Goal: Information Seeking & Learning: Learn about a topic

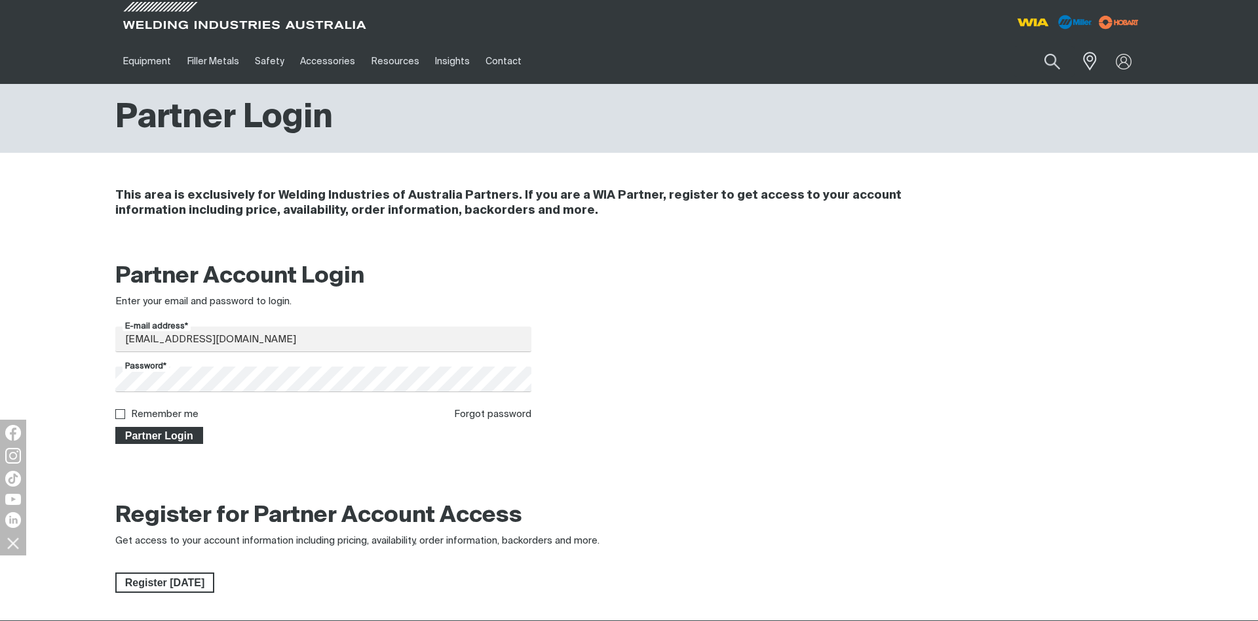
type input "[EMAIL_ADDRESS][DOMAIN_NAME]"
drag, startPoint x: 170, startPoint y: 431, endPoint x: 315, endPoint y: 436, distance: 145.5
click at [170, 432] on span "Partner Login" at bounding box center [159, 435] width 85 height 17
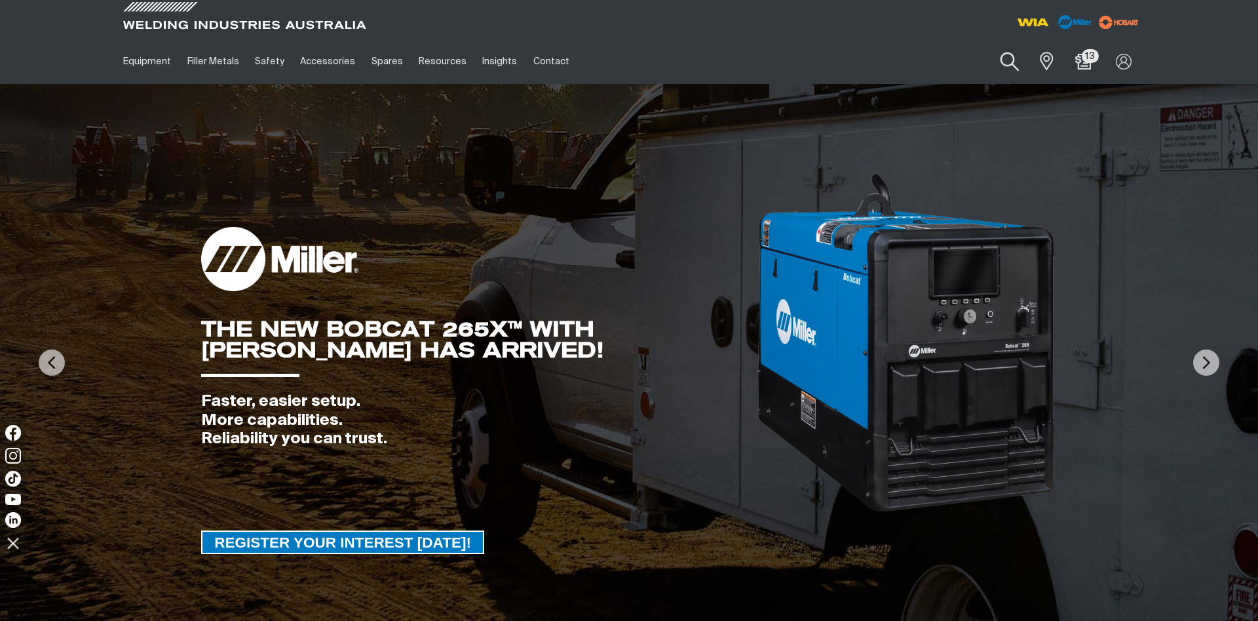
click at [1006, 62] on button "Search products" at bounding box center [1009, 61] width 53 height 37
click at [859, 63] on input "Search" at bounding box center [930, 61] width 202 height 29
paste input "MR301456"
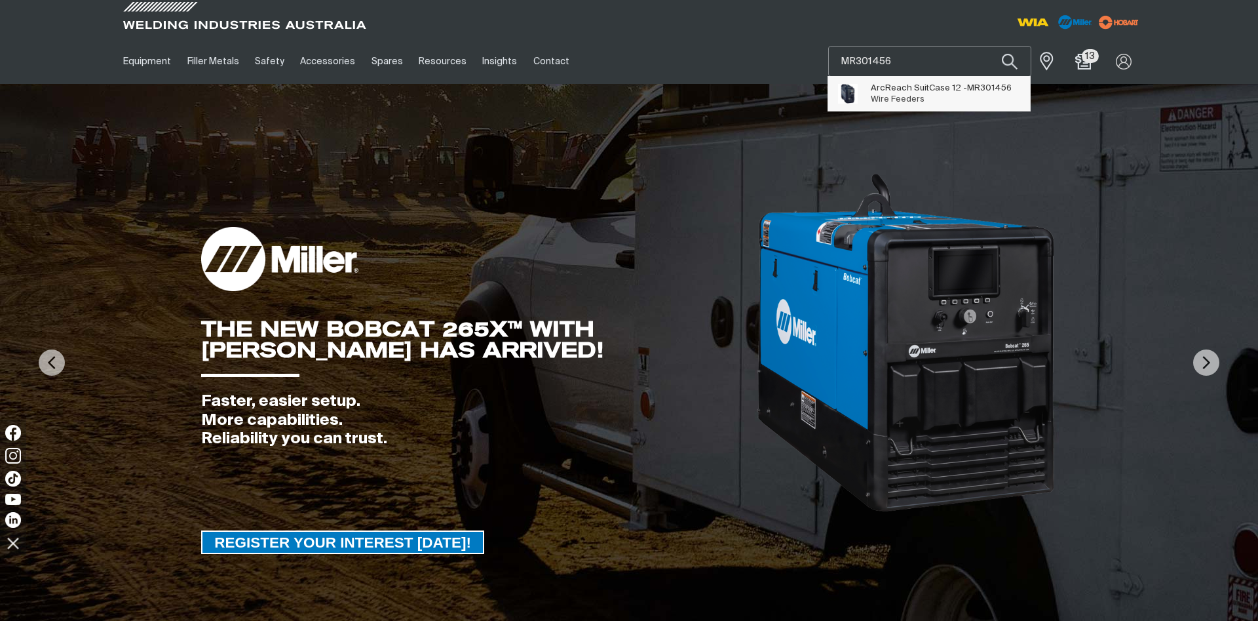
type input "MR301456"
click at [919, 91] on span "ArcReach SuitCase 12 - MR301456" at bounding box center [941, 88] width 141 height 11
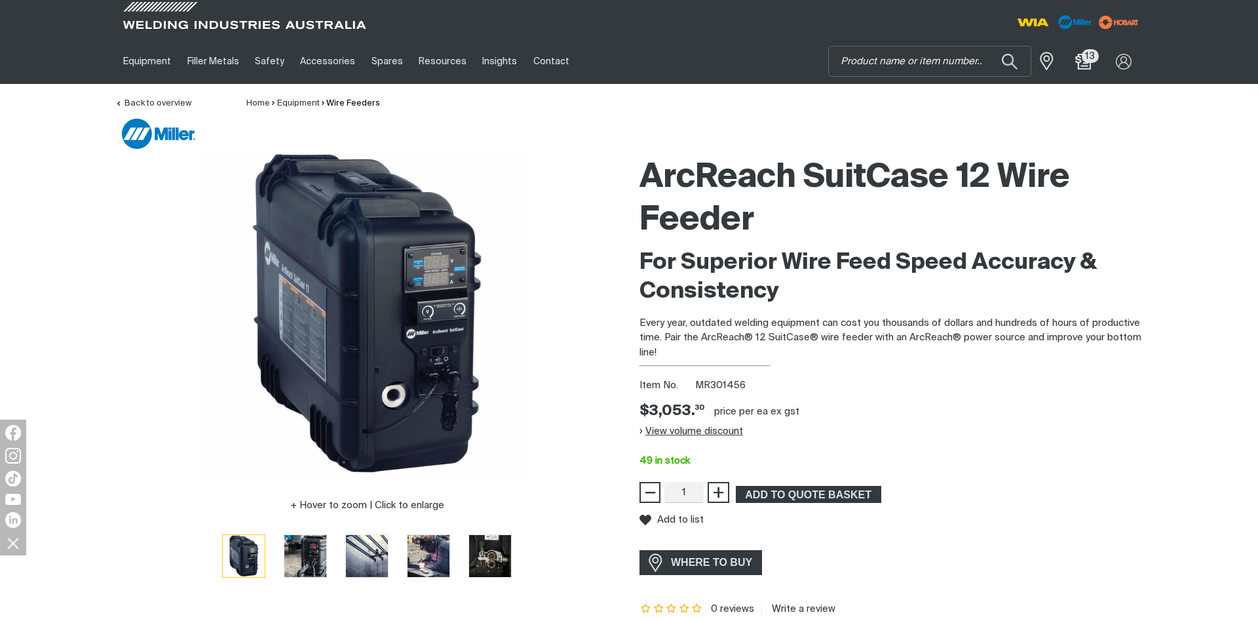
click at [727, 432] on button "View volume discount" at bounding box center [692, 431] width 104 height 21
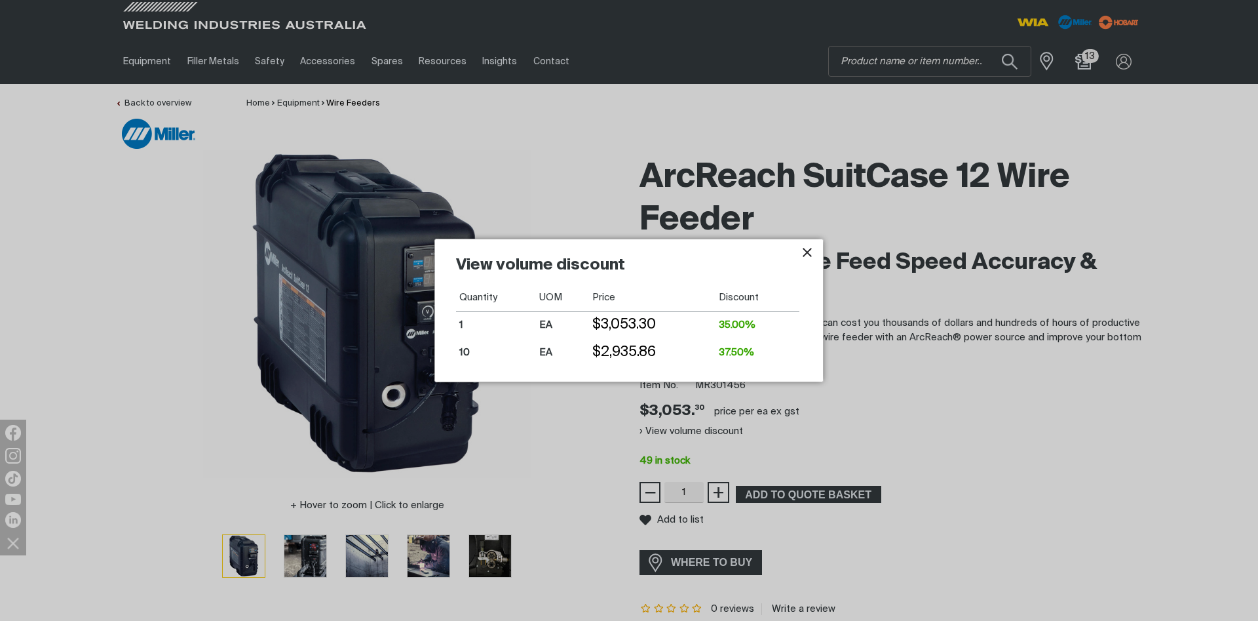
click at [806, 248] on icon "Close pop-up overlay" at bounding box center [807, 252] width 16 height 16
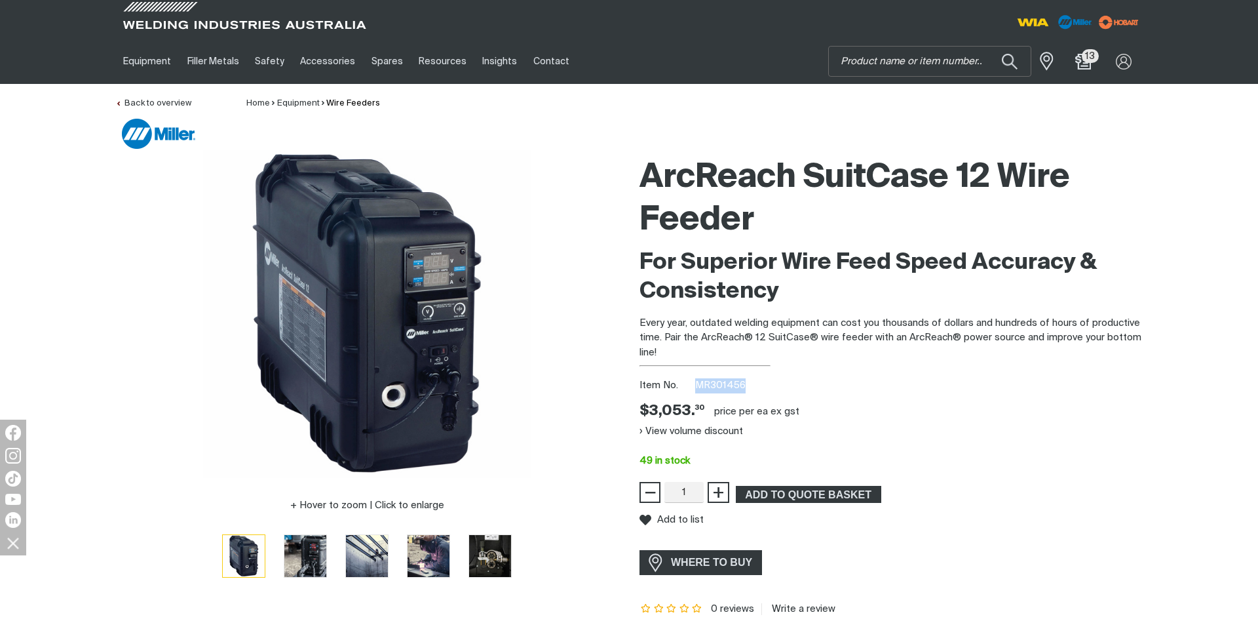
drag, startPoint x: 696, startPoint y: 386, endPoint x: 742, endPoint y: 385, distance: 46.5
click at [742, 385] on span "MR301456" at bounding box center [720, 385] width 50 height 10
copy span "MR301456"
click at [713, 429] on button "View volume discount" at bounding box center [692, 431] width 104 height 21
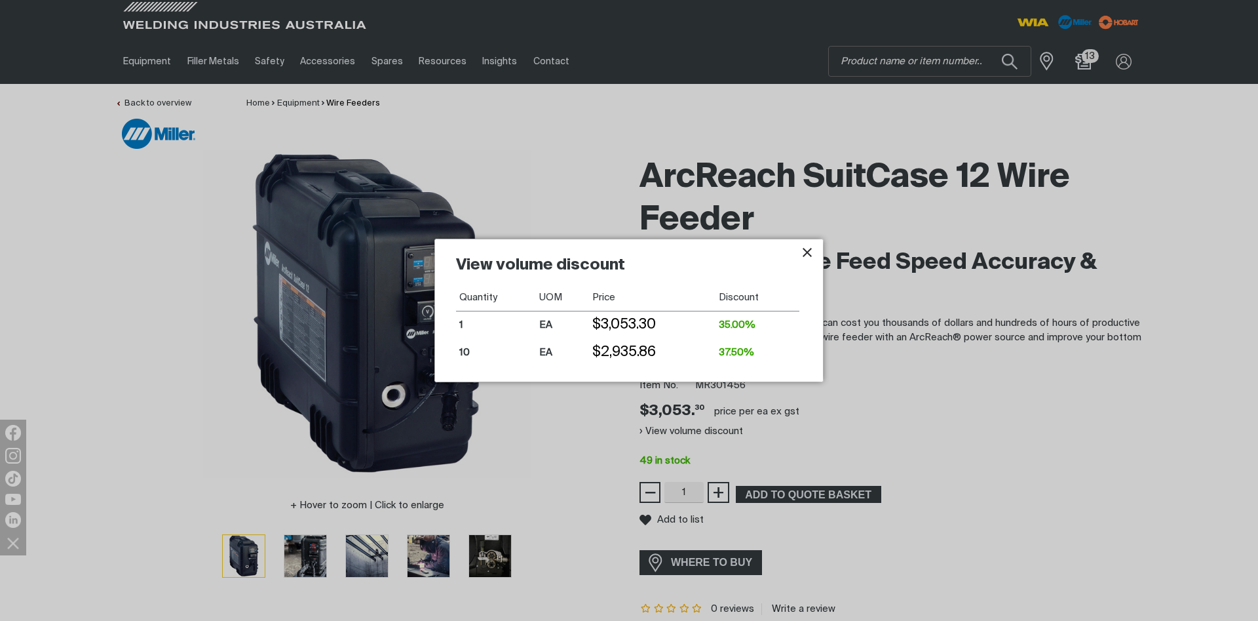
click at [805, 255] on icon "Close pop-up overlay" at bounding box center [807, 252] width 9 height 9
